Goal: Find specific page/section: Find specific page/section

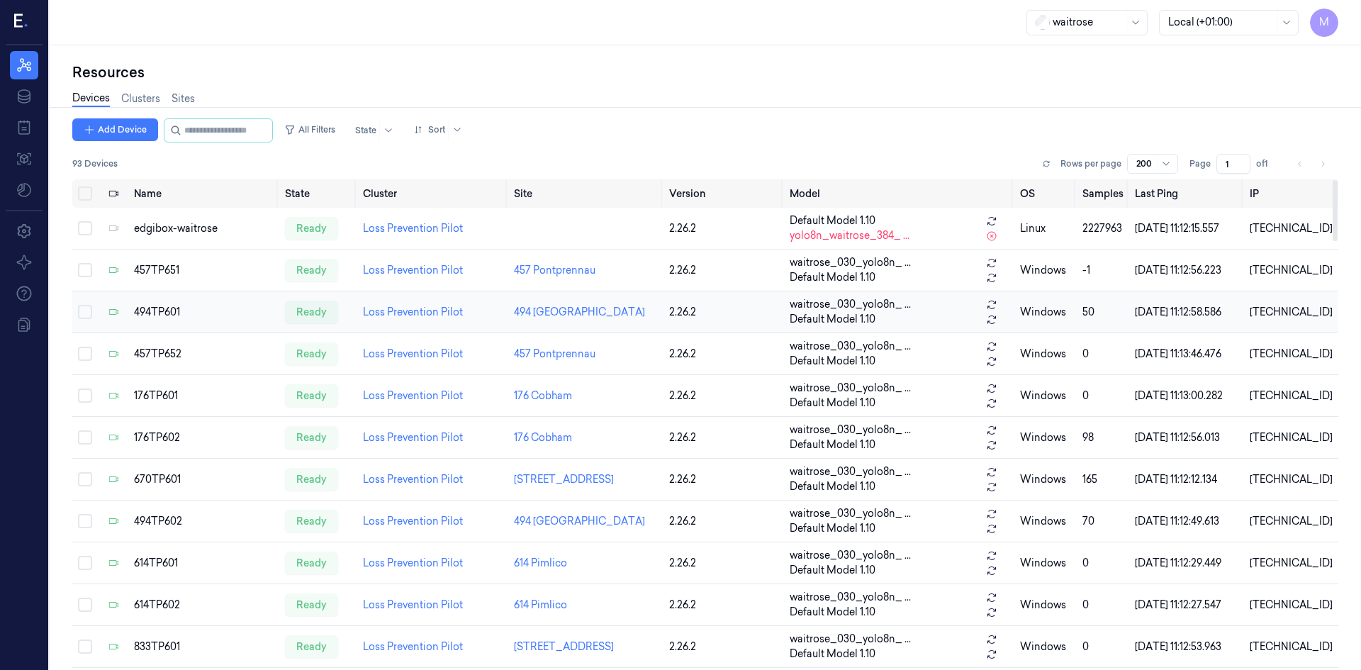
click at [172, 313] on div "494TP601" at bounding box center [204, 312] width 140 height 15
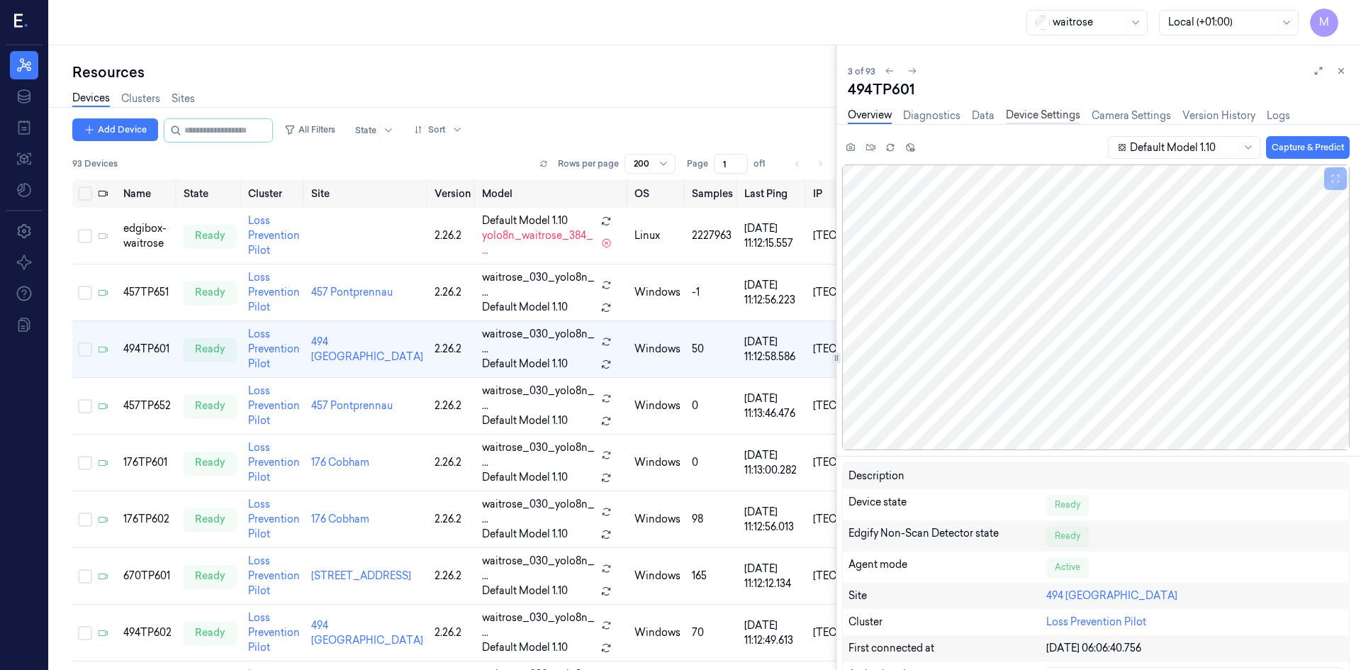
click at [1040, 111] on link "Device Settings" at bounding box center [1043, 116] width 74 height 16
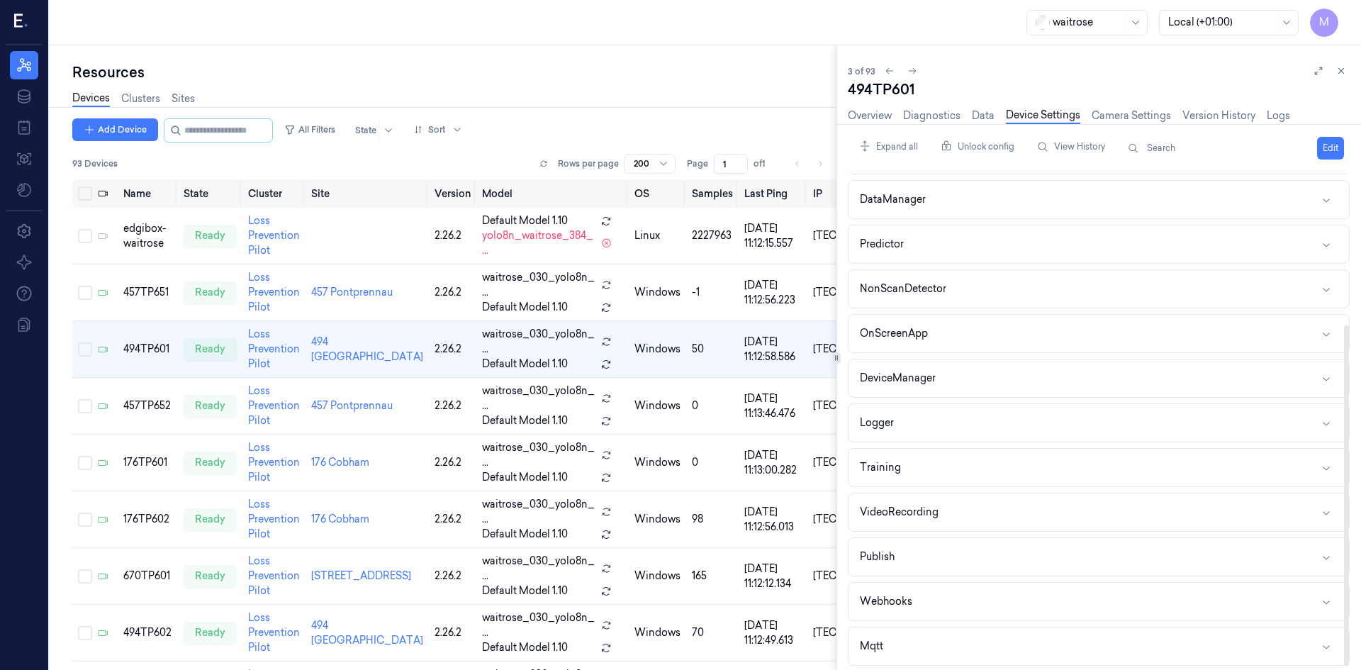
scroll to position [220, 0]
click at [889, 639] on button "Mqtt" at bounding box center [1098, 641] width 500 height 38
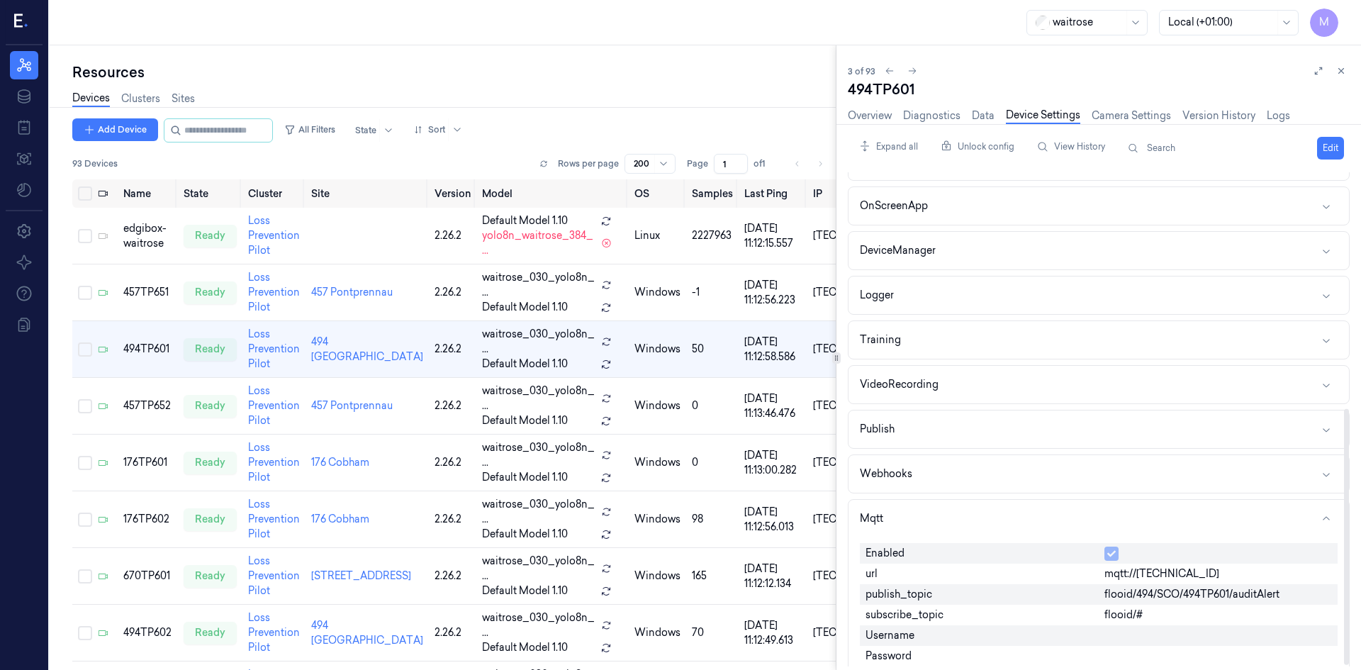
scroll to position [458, 0]
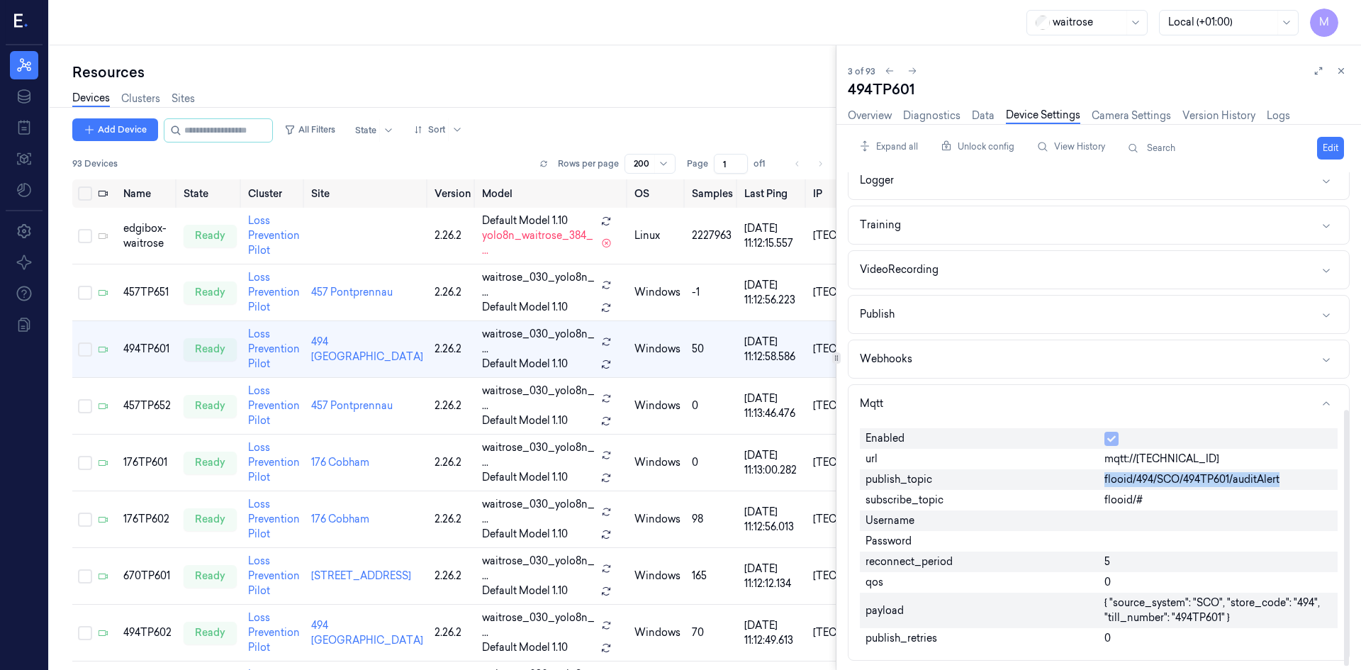
drag, startPoint x: 1290, startPoint y: 482, endPoint x: 1081, endPoint y: 482, distance: 209.1
click at [1081, 482] on div "Enabled url mqtt://[TECHNICAL_ID] publish_topic flooid/494/SCO/494TP601/auditAl…" at bounding box center [1099, 538] width 478 height 232
copy div "flooid/494/SCO/494TP601/auditAlert"
click at [48, 391] on aside "M Resources Data Jobs Models Settings About Support Documentation" at bounding box center [25, 335] width 50 height 670
click at [1247, 652] on div "Enabled url mqtt://[TECHNICAL_ID] publish_topic flooid/494/SCO/494TP601/auditAl…" at bounding box center [1099, 538] width 478 height 232
